Goal: Transaction & Acquisition: Purchase product/service

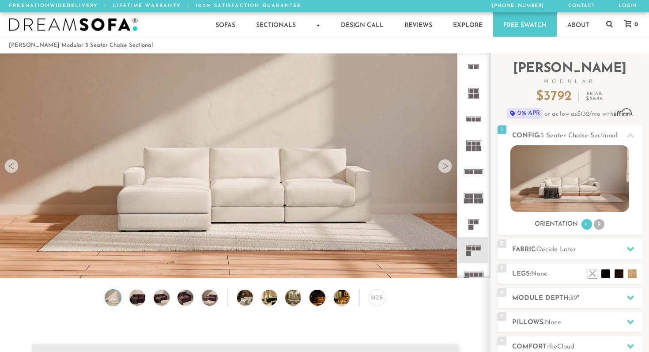
scroll to position [9753, 649]
click at [446, 166] on div at bounding box center [445, 166] width 14 height 14
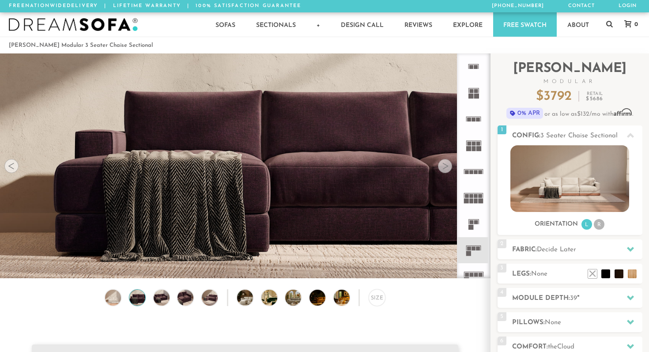
click at [446, 166] on div at bounding box center [445, 166] width 14 height 14
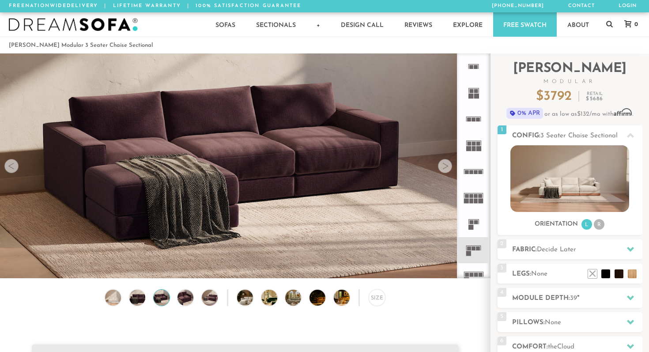
click at [446, 166] on div at bounding box center [445, 166] width 14 height 14
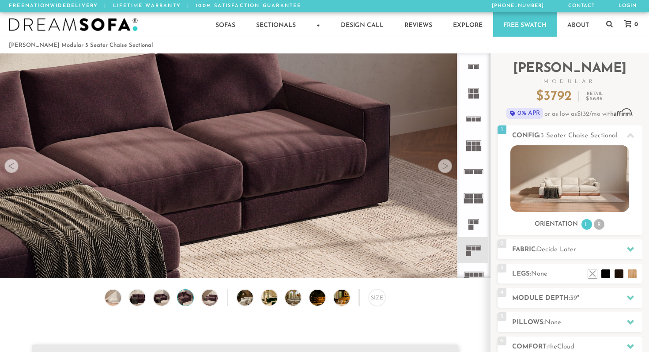
click at [446, 166] on div at bounding box center [445, 166] width 14 height 14
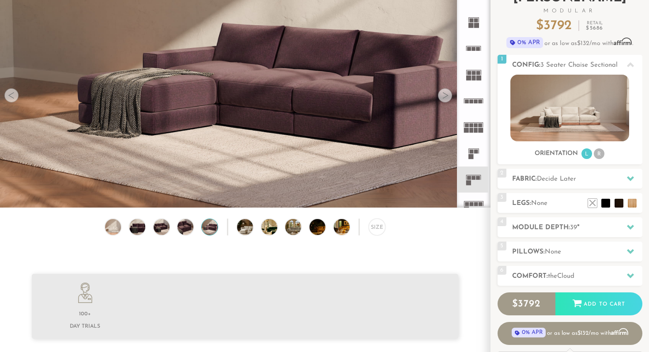
scroll to position [73, 0]
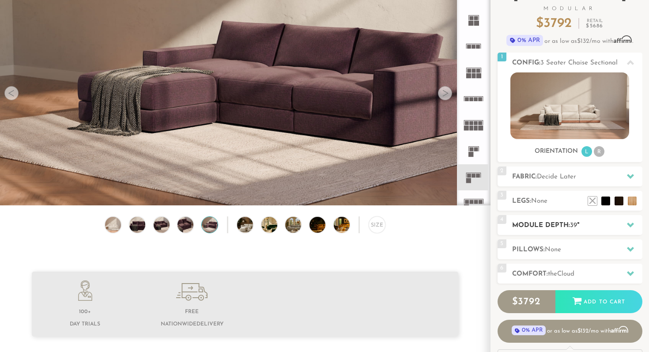
click at [584, 222] on h2 "Module Depth: 39 "" at bounding box center [577, 225] width 130 height 10
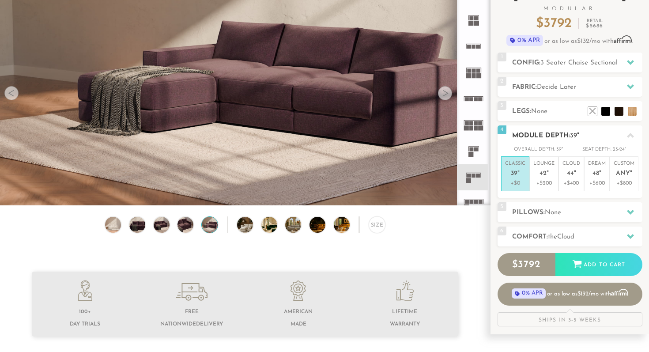
click at [514, 177] on span "39" at bounding box center [514, 174] width 7 height 8
click at [546, 213] on span "None" at bounding box center [553, 212] width 16 height 7
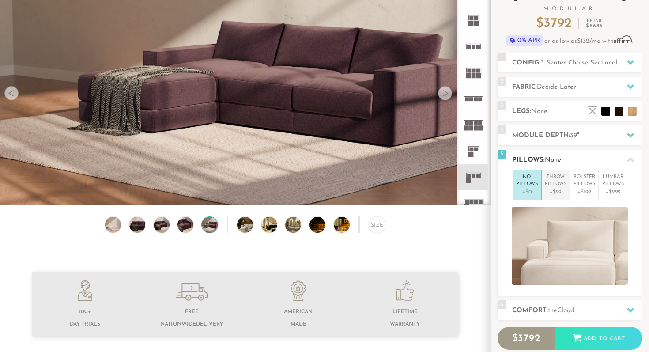
click at [550, 185] on p "Throw Pillows" at bounding box center [556, 181] width 22 height 15
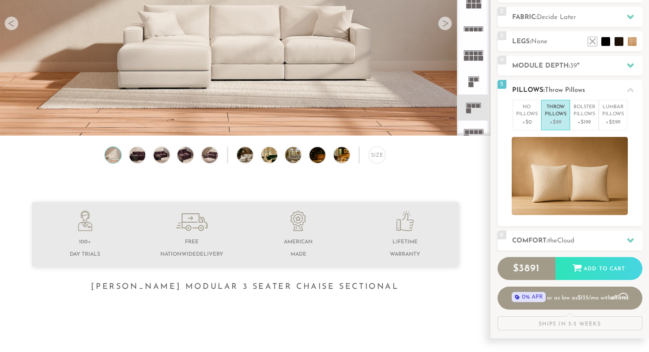
scroll to position [145, 0]
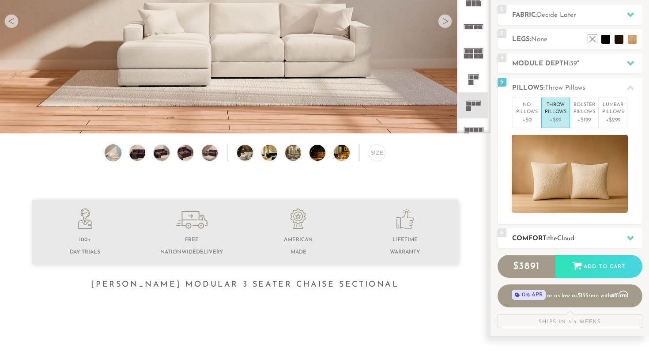
click at [561, 240] on span "Cloud" at bounding box center [565, 238] width 17 height 7
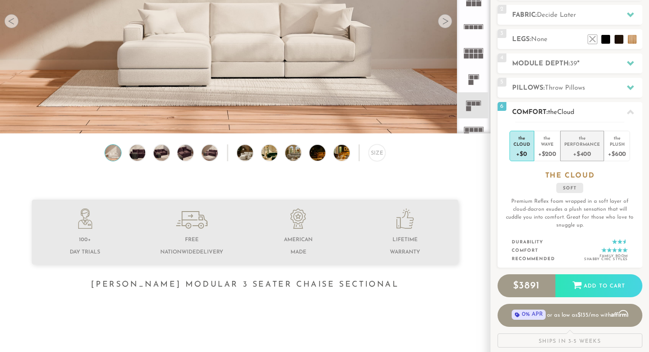
click at [582, 141] on div "Performance" at bounding box center [583, 144] width 36 height 6
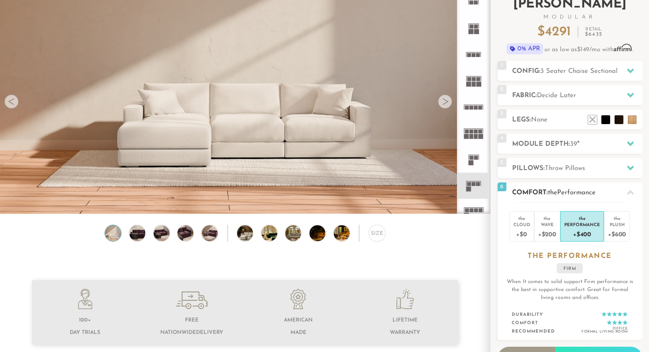
scroll to position [49, 0]
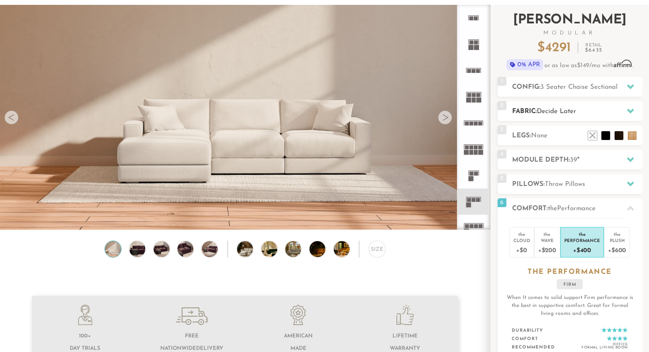
click at [568, 114] on span "Decide Later" at bounding box center [556, 111] width 39 height 7
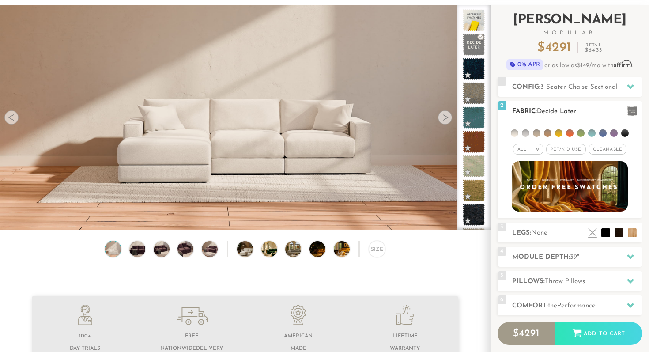
click at [566, 148] on span "Pet/Kid Use x" at bounding box center [566, 149] width 40 height 11
click at [604, 150] on span "Cleanable x" at bounding box center [611, 149] width 38 height 11
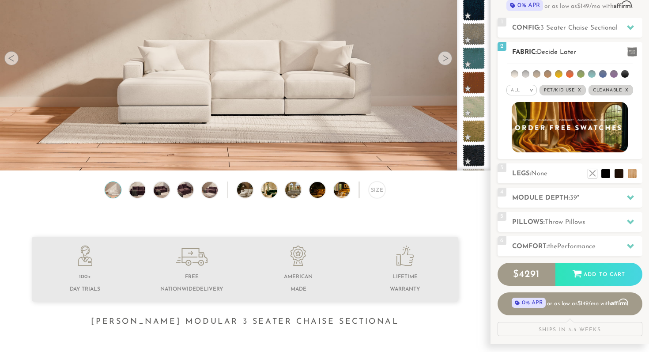
scroll to position [110, 0]
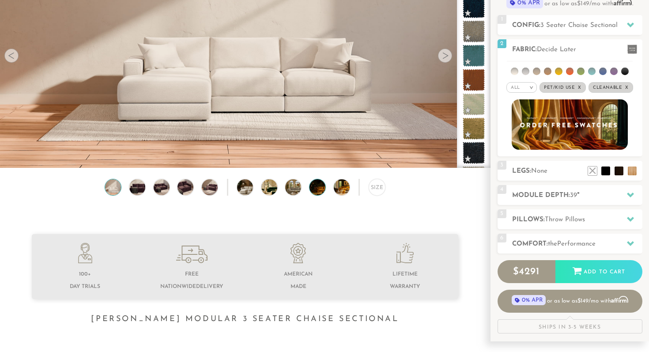
click at [313, 189] on img at bounding box center [324, 187] width 28 height 16
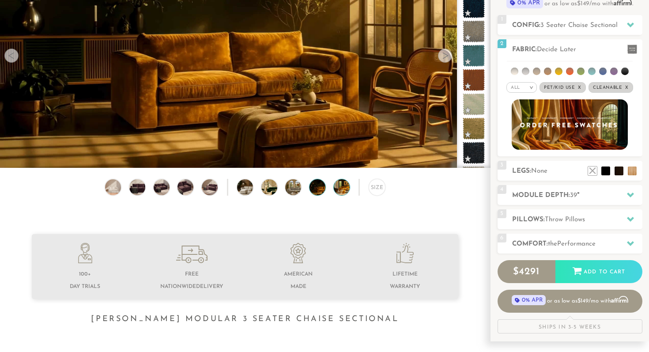
click at [340, 187] on img at bounding box center [348, 187] width 28 height 16
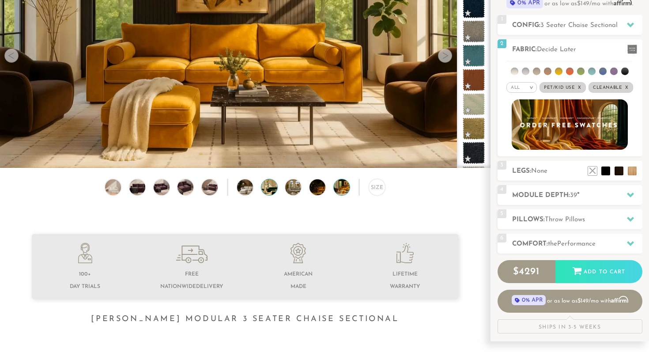
click at [269, 194] on img at bounding box center [275, 187] width 28 height 16
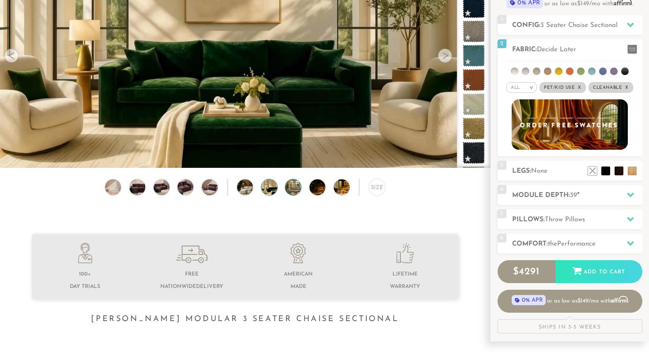
click at [292, 189] on img at bounding box center [299, 187] width 28 height 16
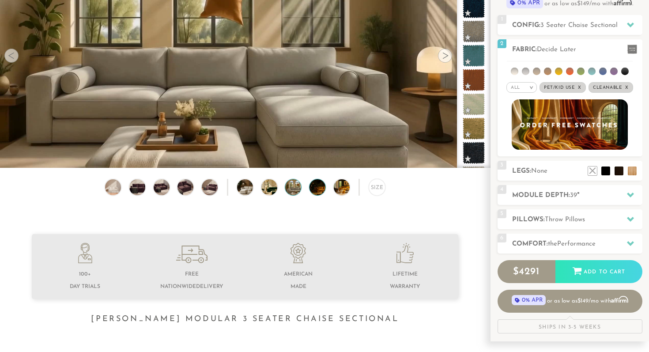
click at [315, 185] on img at bounding box center [324, 187] width 28 height 16
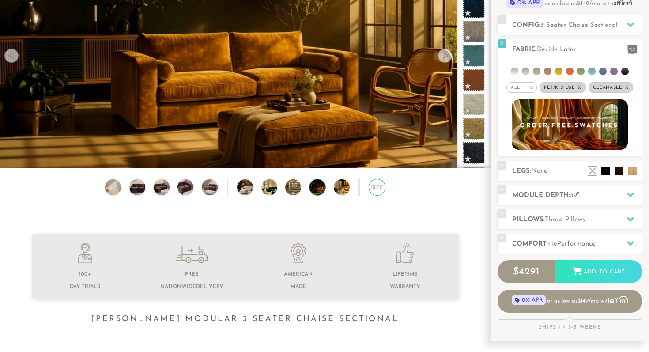
click at [376, 186] on div "Size" at bounding box center [377, 187] width 17 height 17
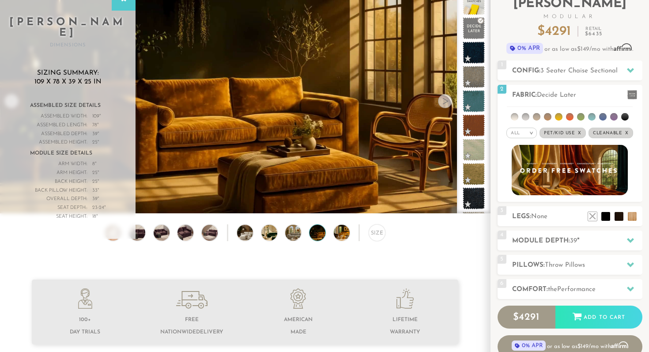
scroll to position [0, 0]
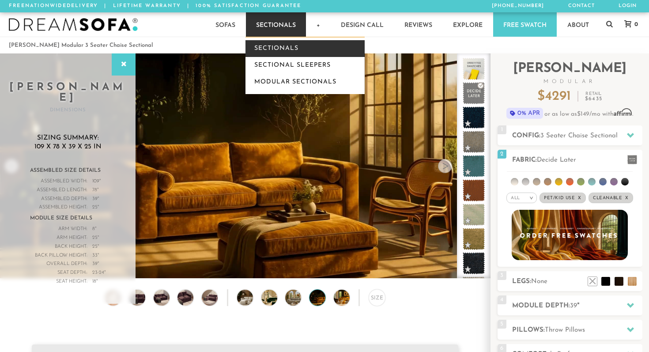
click at [278, 45] on link "Sectionals" at bounding box center [305, 48] width 119 height 17
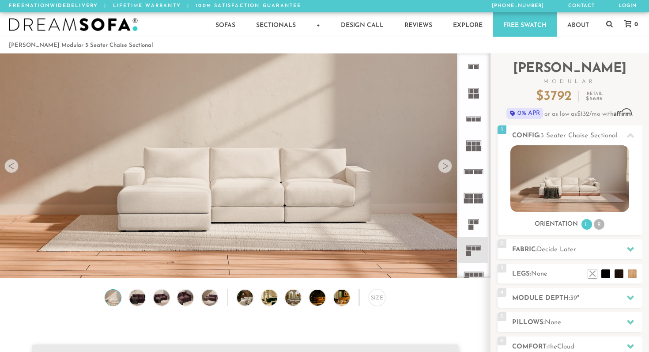
click at [471, 229] on rect at bounding box center [471, 227] width 5 height 5
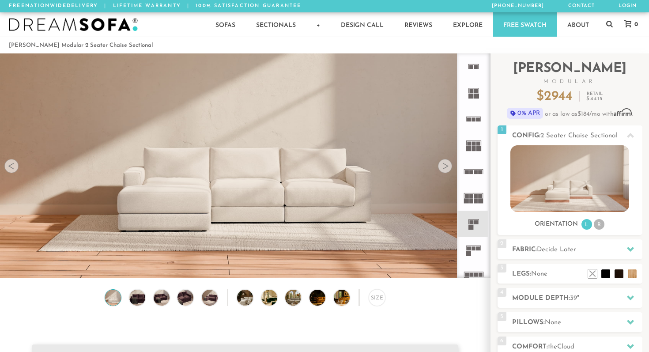
click at [470, 250] on icon at bounding box center [474, 250] width 26 height 26
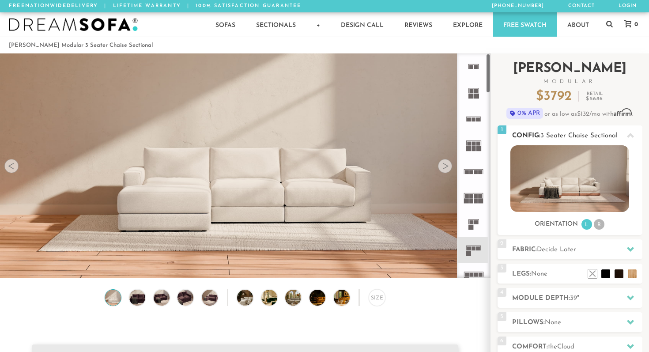
click at [599, 226] on li "R" at bounding box center [599, 224] width 11 height 11
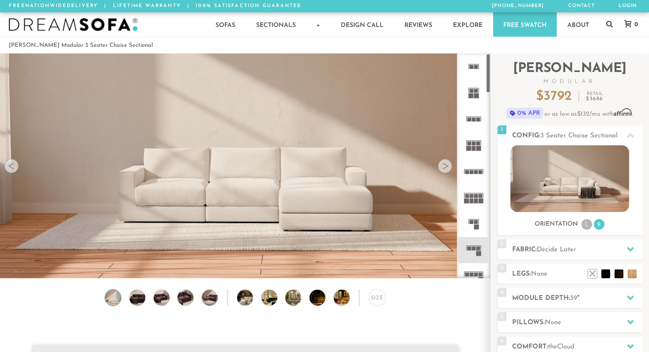
click at [446, 164] on div at bounding box center [445, 166] width 14 height 14
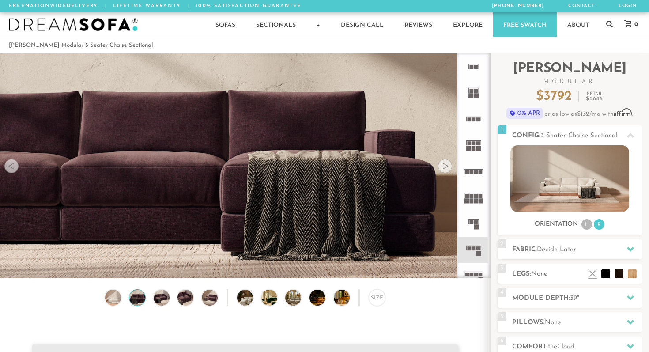
click at [446, 164] on div at bounding box center [445, 166] width 14 height 14
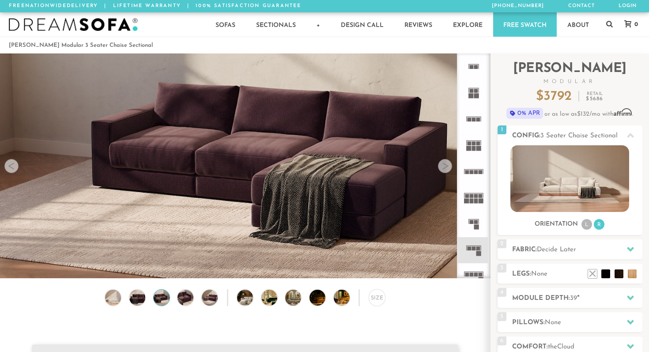
click at [446, 164] on div at bounding box center [445, 166] width 14 height 14
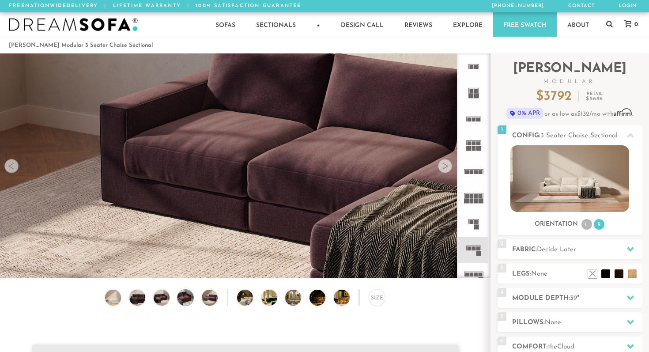
click at [446, 164] on div at bounding box center [445, 166] width 14 height 14
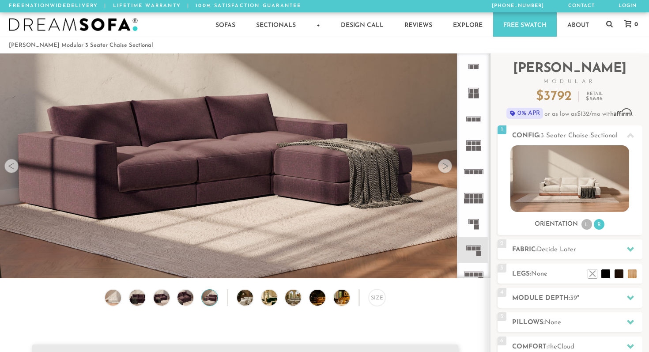
click at [446, 164] on div at bounding box center [445, 166] width 14 height 14
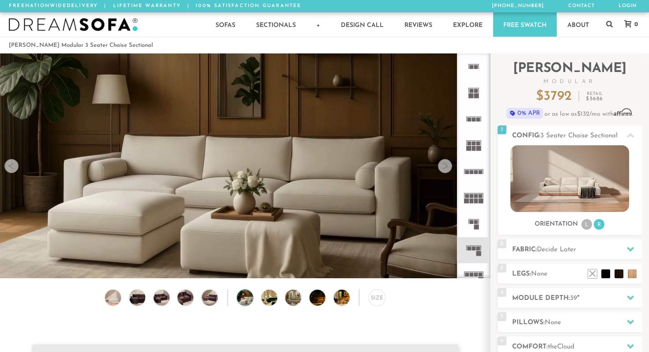
click at [446, 164] on div at bounding box center [445, 166] width 14 height 14
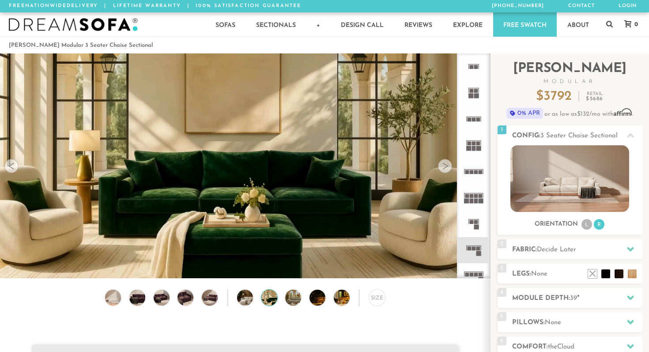
click at [446, 164] on div at bounding box center [445, 166] width 14 height 14
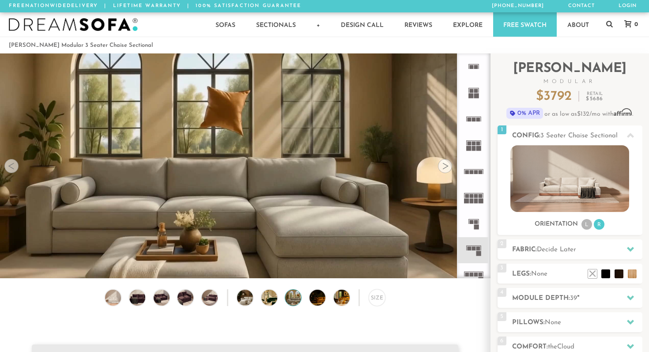
click at [446, 164] on div at bounding box center [445, 166] width 14 height 14
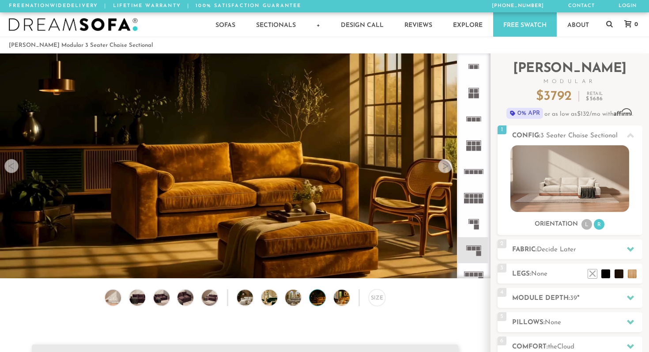
click at [446, 164] on div at bounding box center [445, 166] width 14 height 14
